Goal: Task Accomplishment & Management: Complete application form

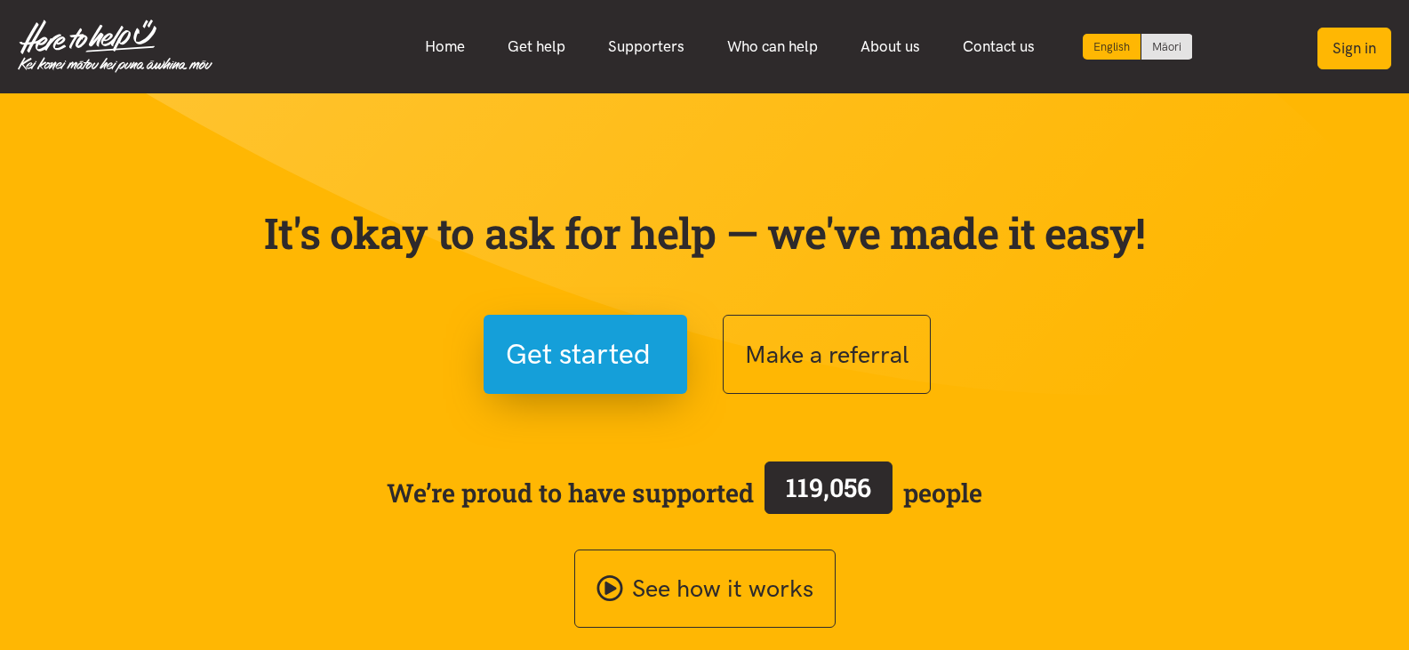
click at [1337, 44] on button "Sign in" at bounding box center [1354, 49] width 74 height 42
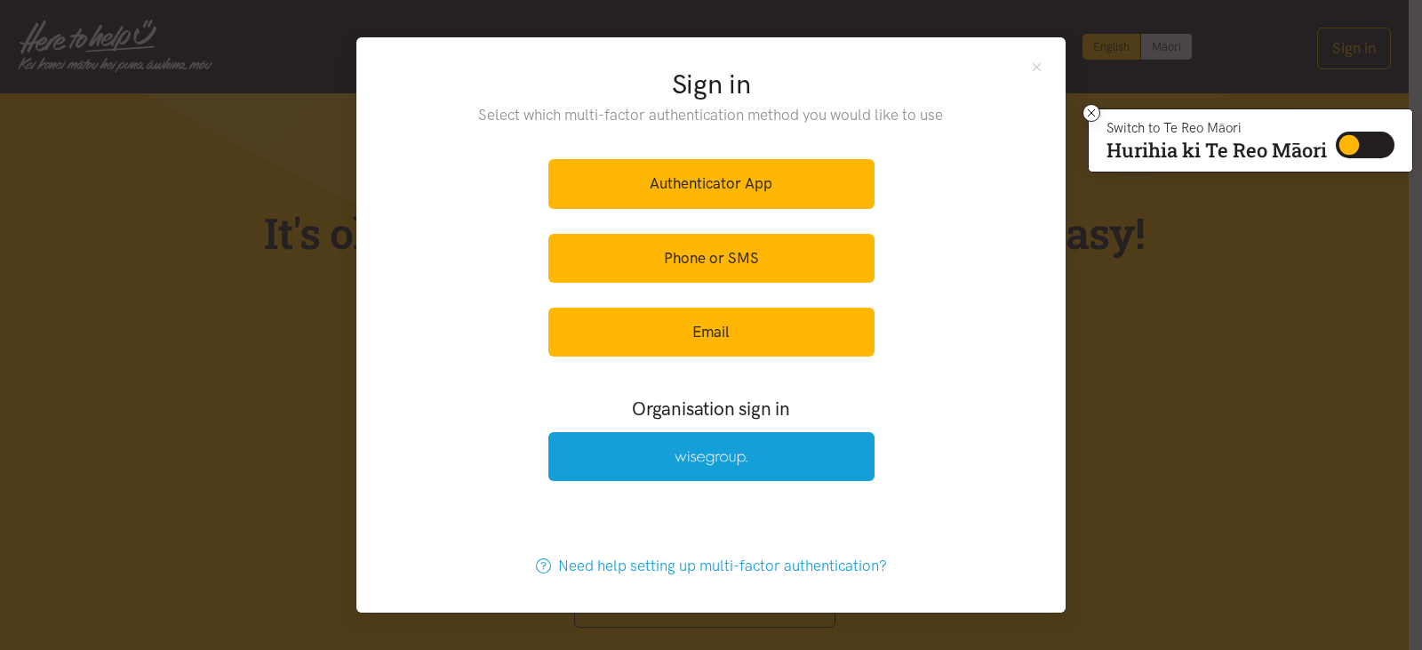
click at [652, 303] on div "Authenticator App Phone or SMS Email" at bounding box center [711, 257] width 326 height 219
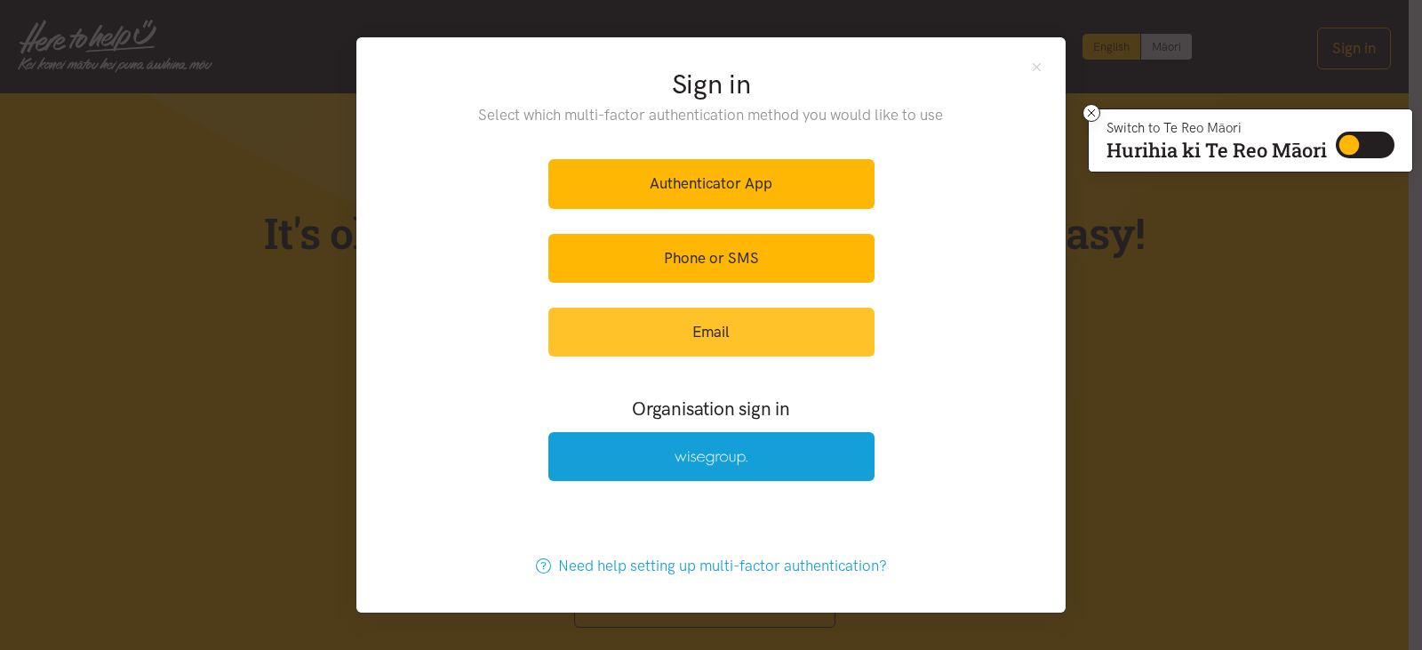
click at [657, 327] on link "Email" at bounding box center [711, 332] width 326 height 49
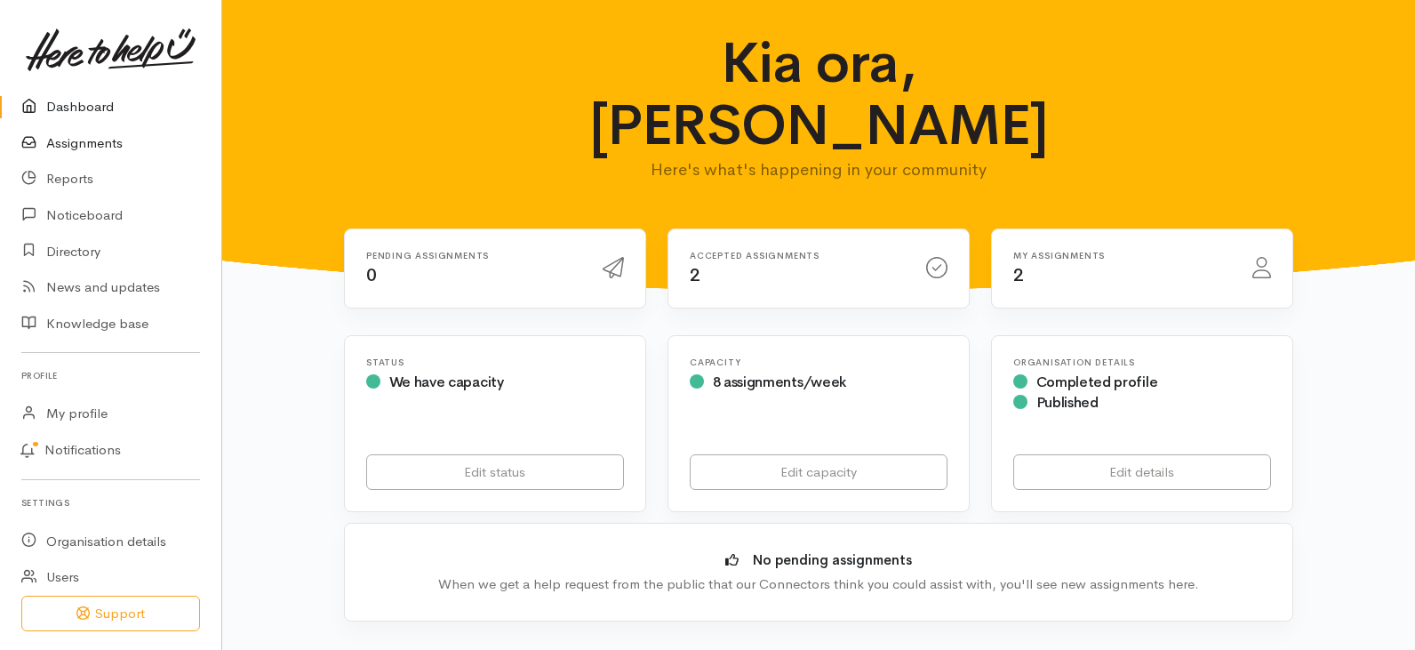
click at [100, 140] on link "Assignments" at bounding box center [110, 143] width 221 height 36
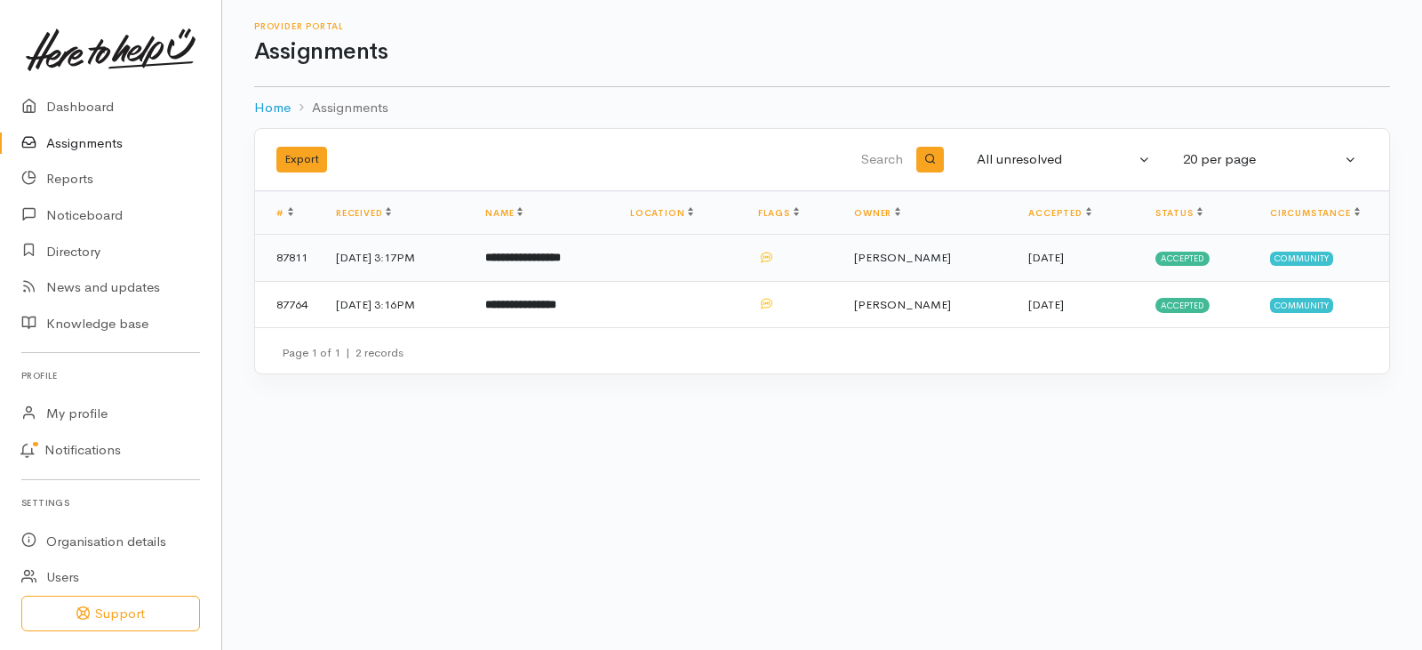
click at [561, 261] on b "**********" at bounding box center [523, 258] width 76 height 12
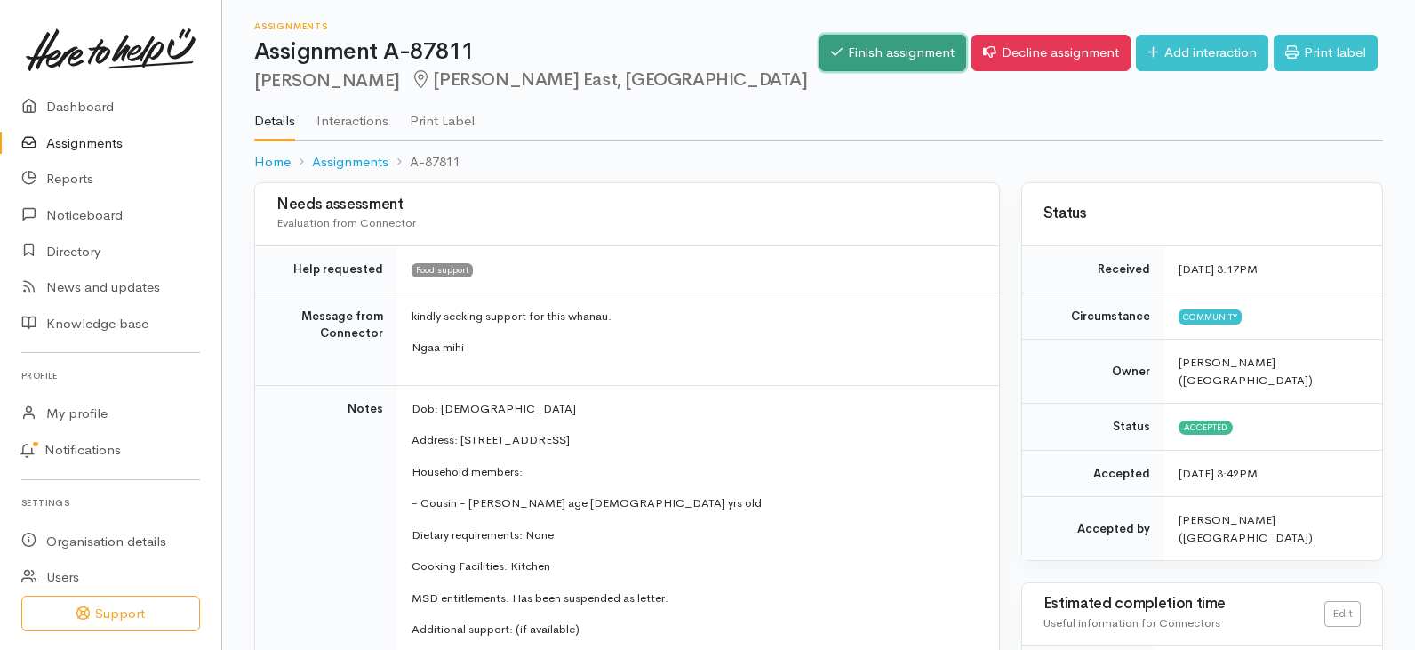
click at [900, 45] on link "Finish assignment" at bounding box center [893, 53] width 147 height 36
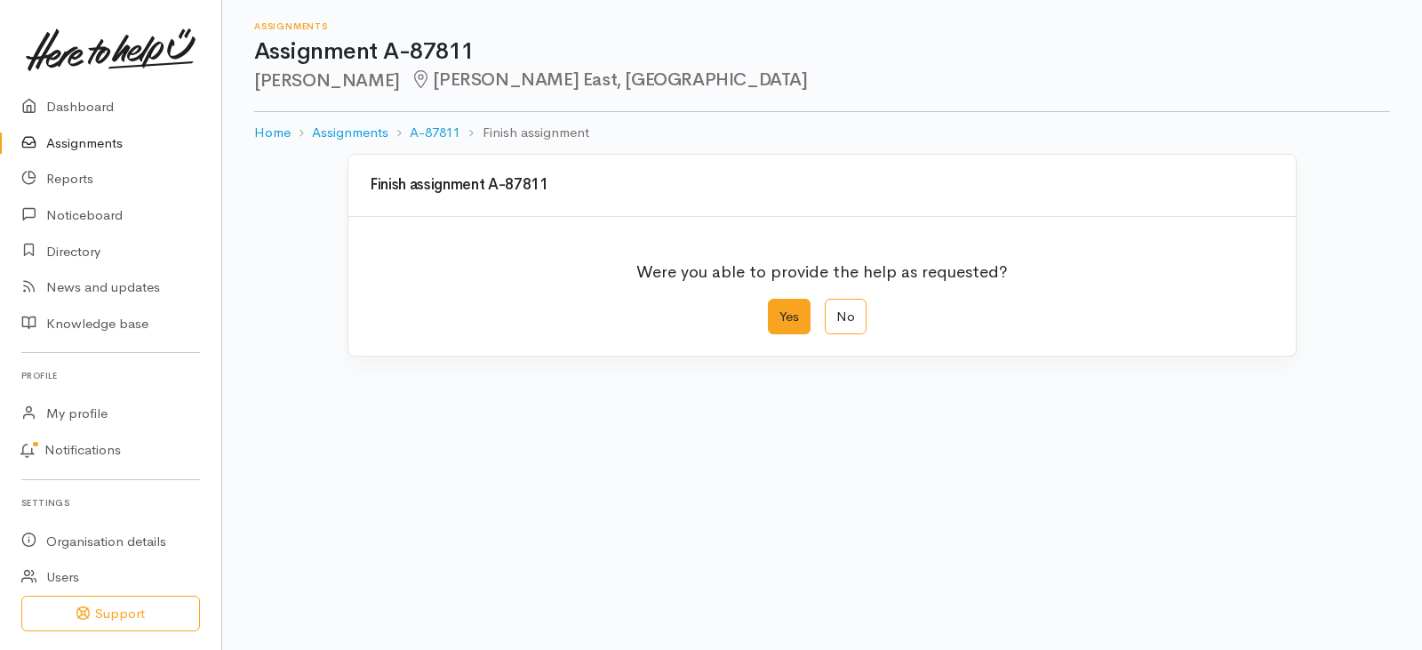
click at [773, 321] on label "Yes" at bounding box center [789, 317] width 43 height 36
click at [773, 310] on input "Yes" at bounding box center [774, 305] width 12 height 12
radio input "true"
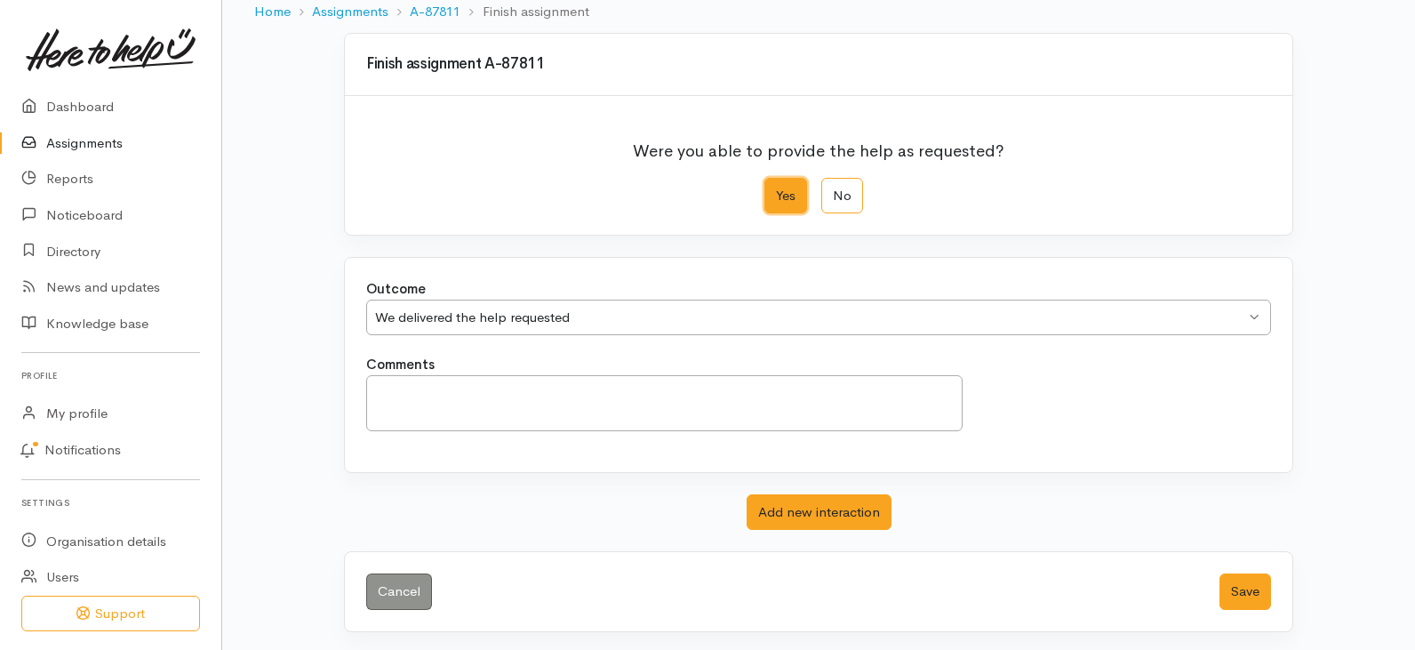
scroll to position [124, 0]
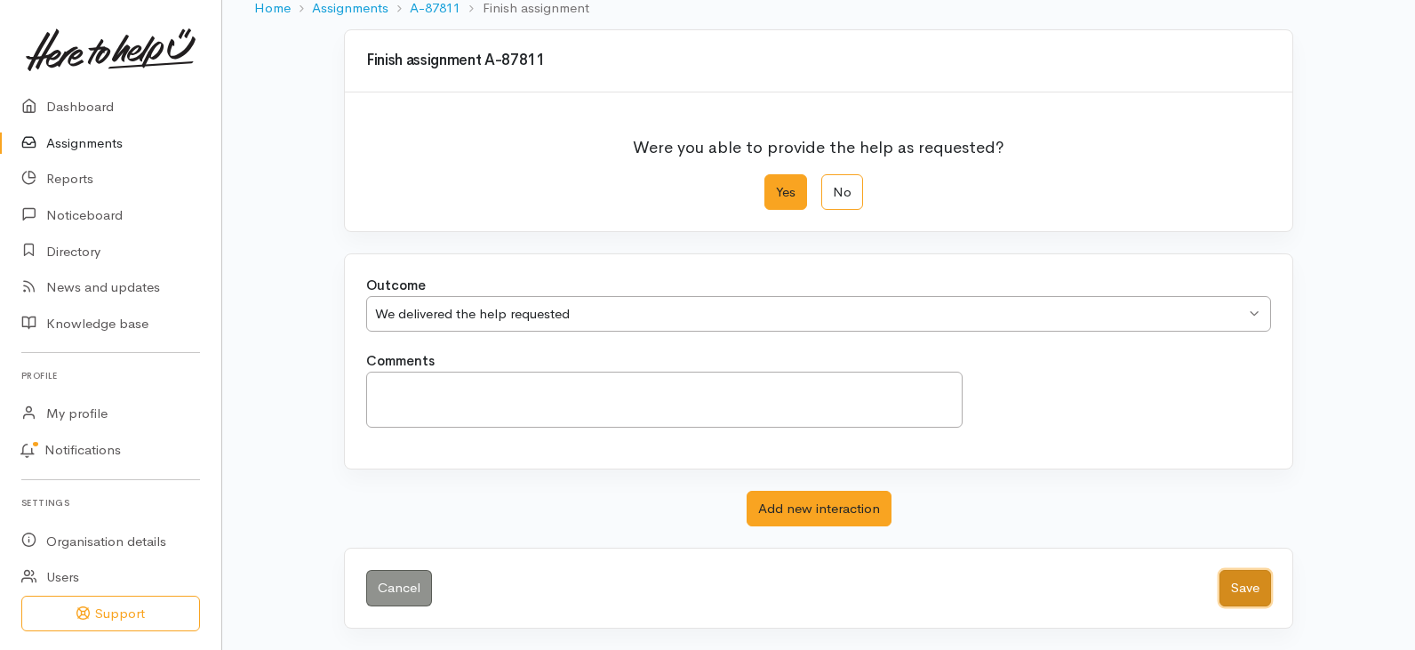
click at [1233, 586] on button "Save" at bounding box center [1246, 588] width 52 height 36
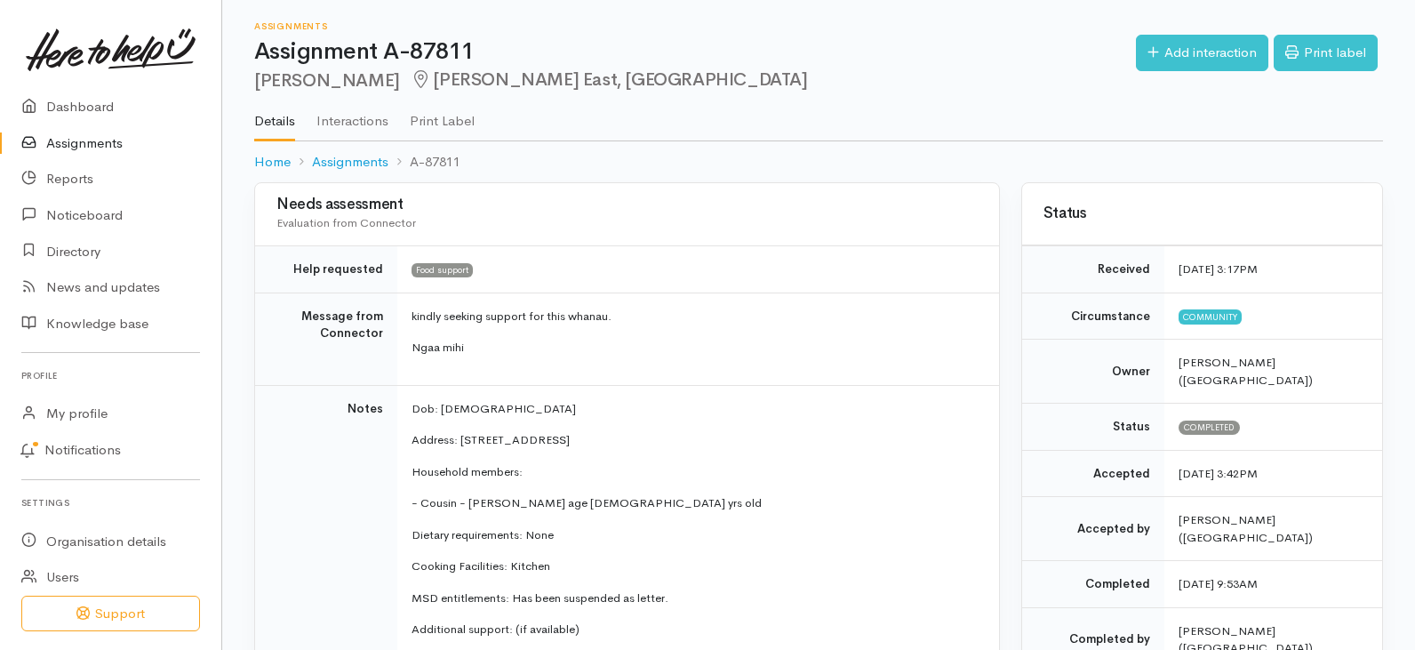
click at [116, 142] on link "Assignments" at bounding box center [110, 143] width 221 height 36
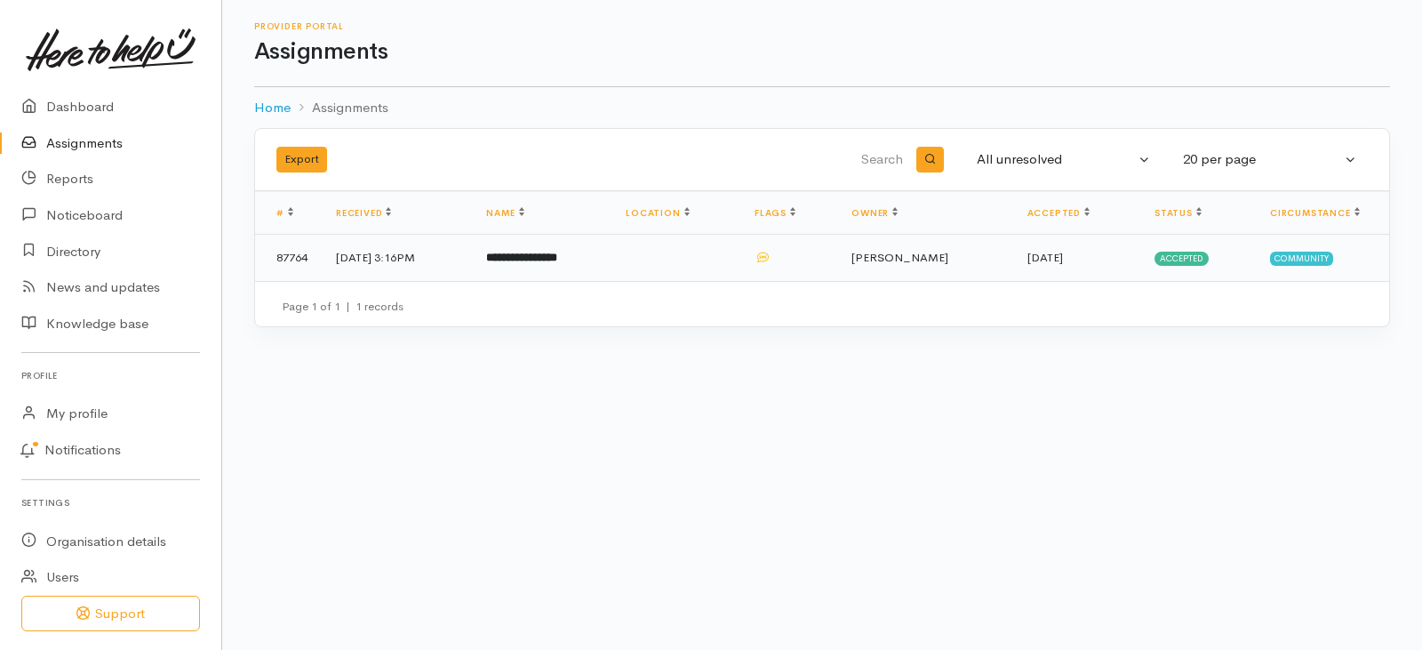
click at [557, 252] on b "**********" at bounding box center [521, 258] width 71 height 12
